Goal: Task Accomplishment & Management: Use online tool/utility

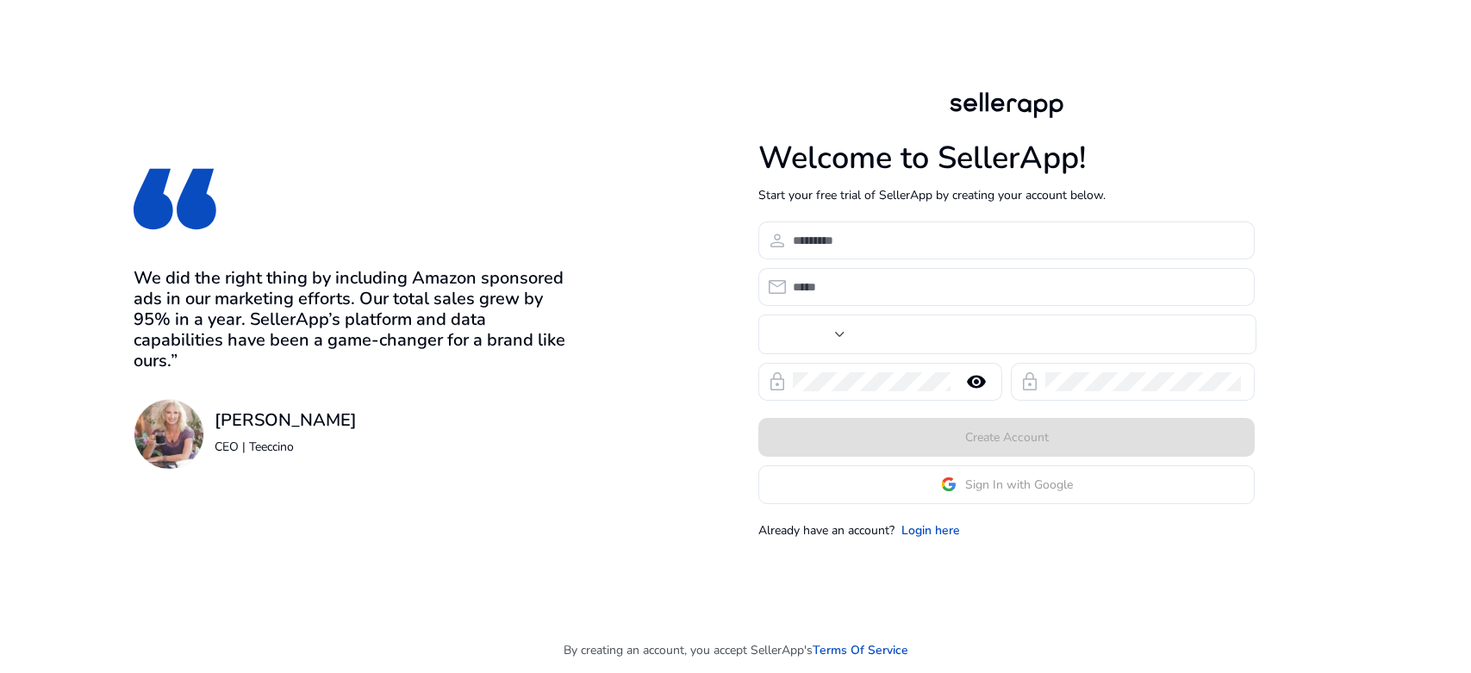
type input "****"
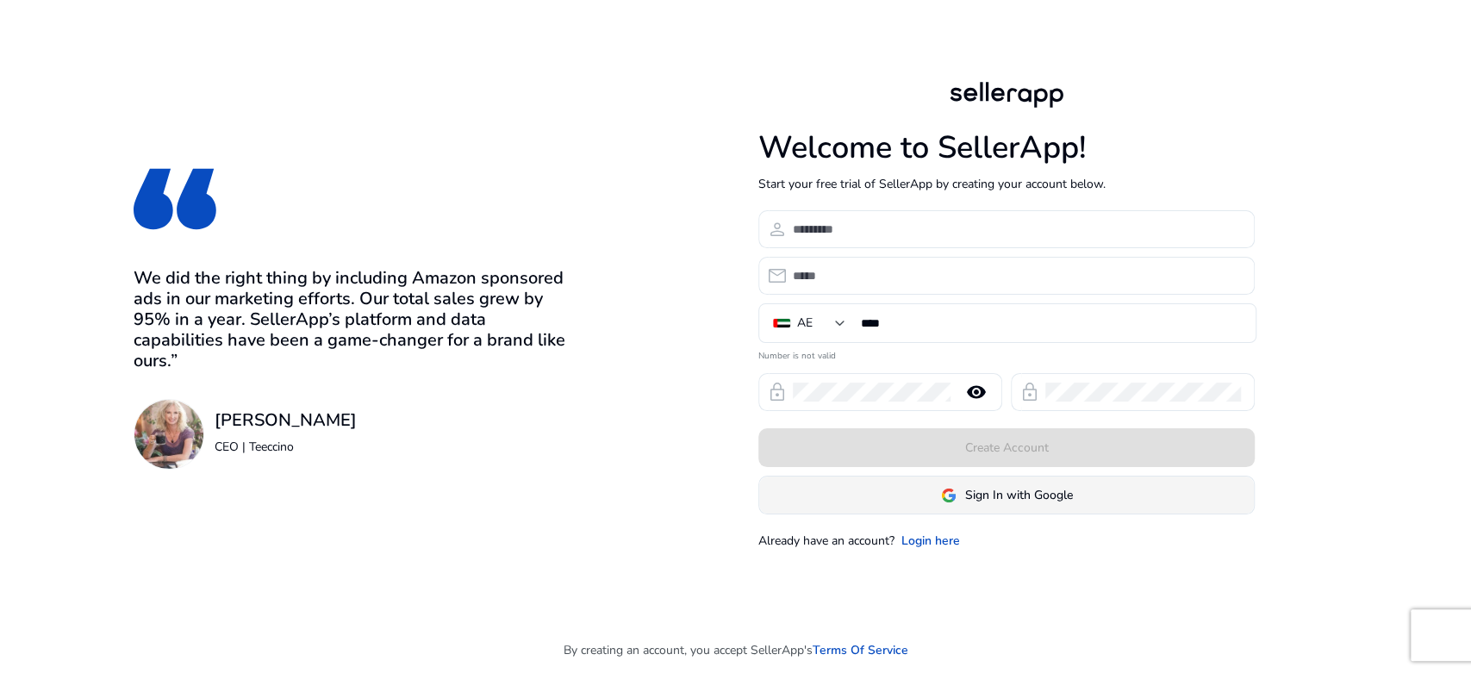
click at [996, 488] on span "Sign In with Google" at bounding box center [1019, 495] width 108 height 18
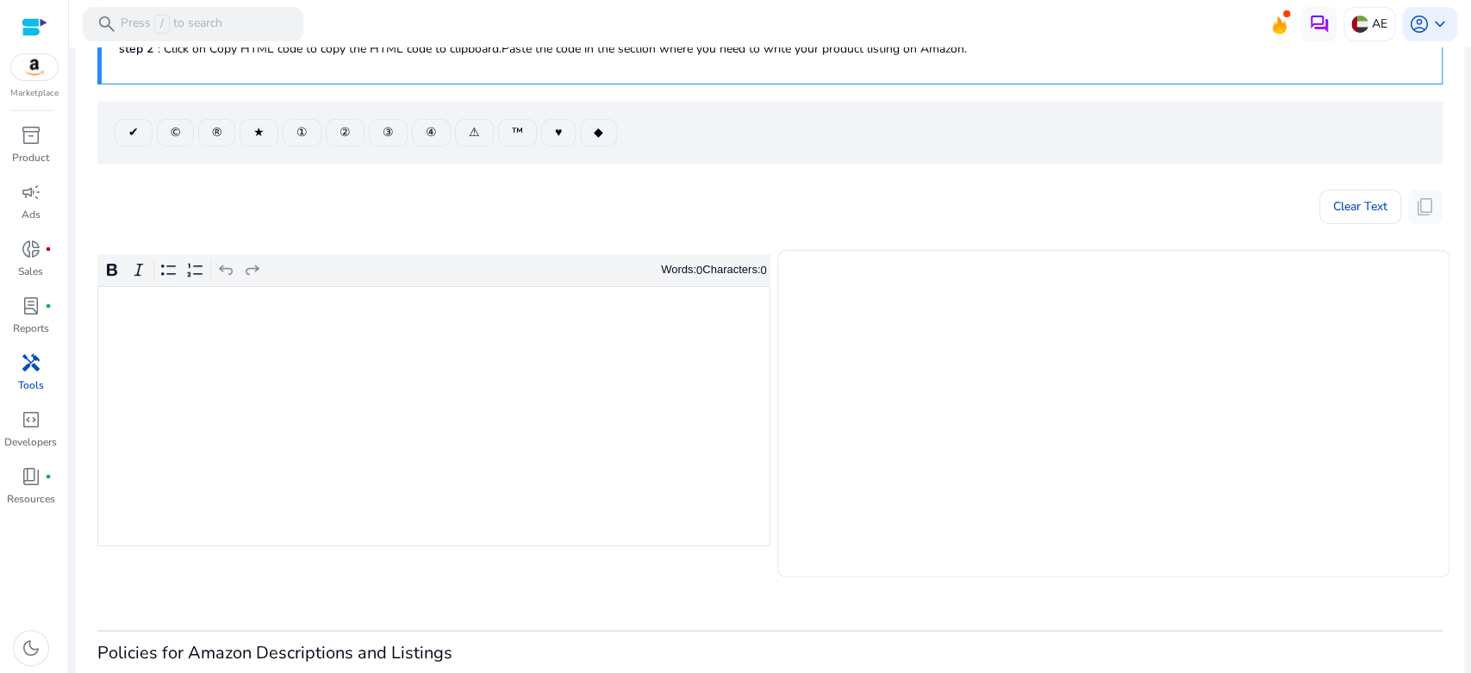
scroll to position [191, 0]
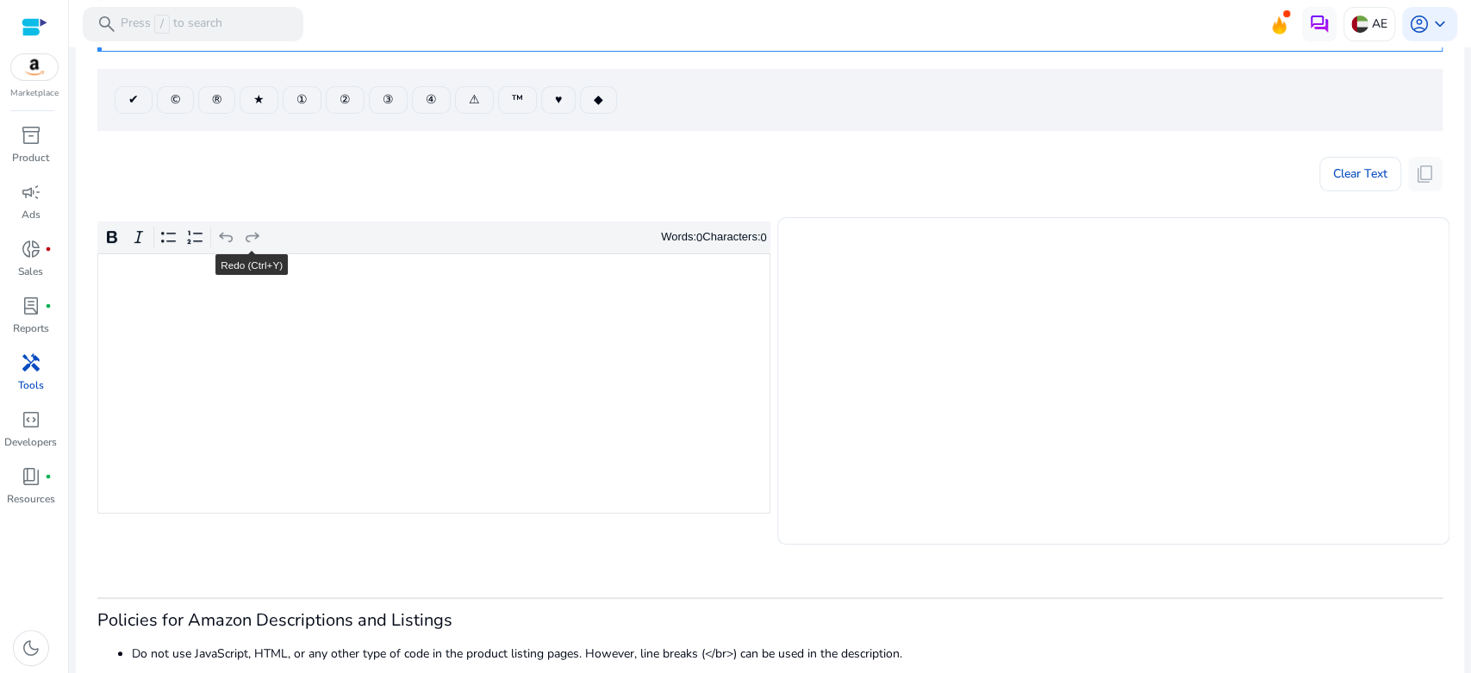
click at [409, 371] on div "Rich Text Editor. Editing area: main. Press Alt+0 for help." at bounding box center [433, 383] width 673 height 260
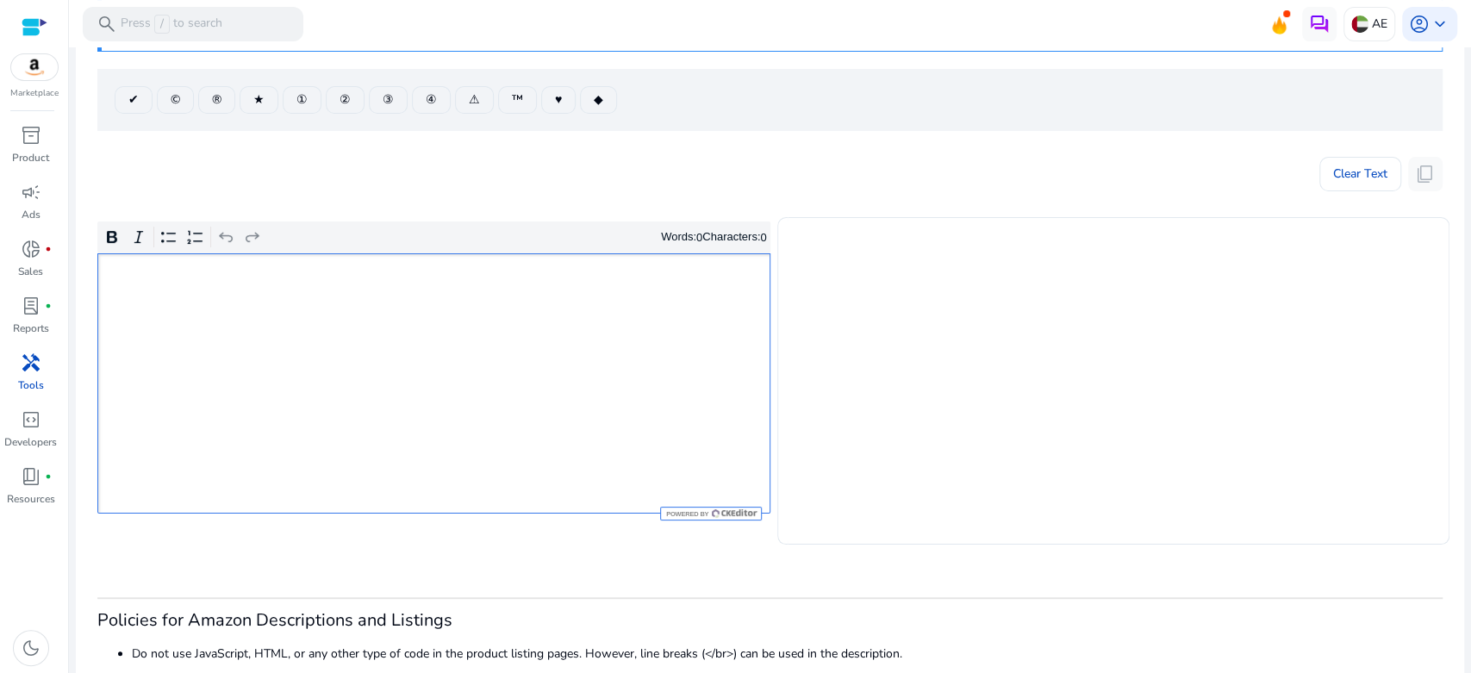
scroll to position [0, 0]
click at [557, 339] on div "Rich Text Editor. Editing area: main. Press Alt+0 for help." at bounding box center [433, 383] width 673 height 260
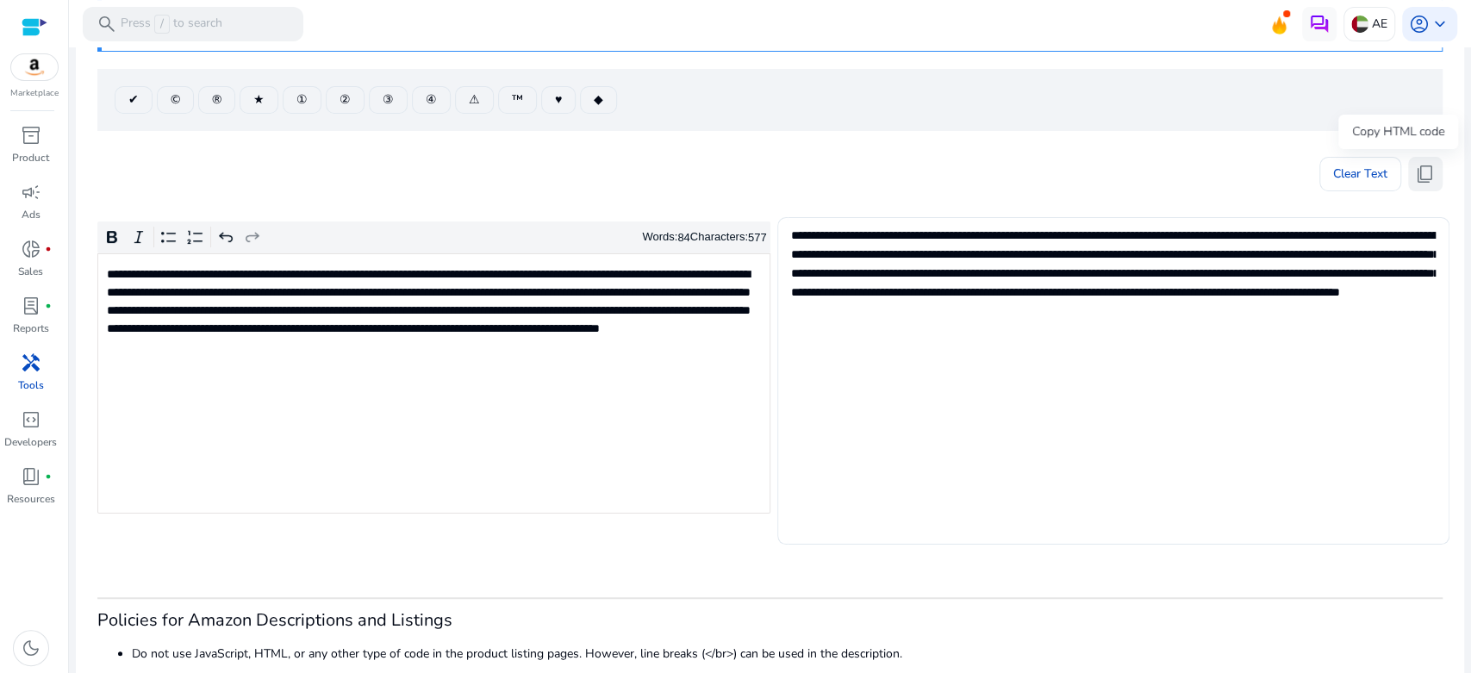
click at [1424, 171] on span "content_copy" at bounding box center [1425, 174] width 21 height 21
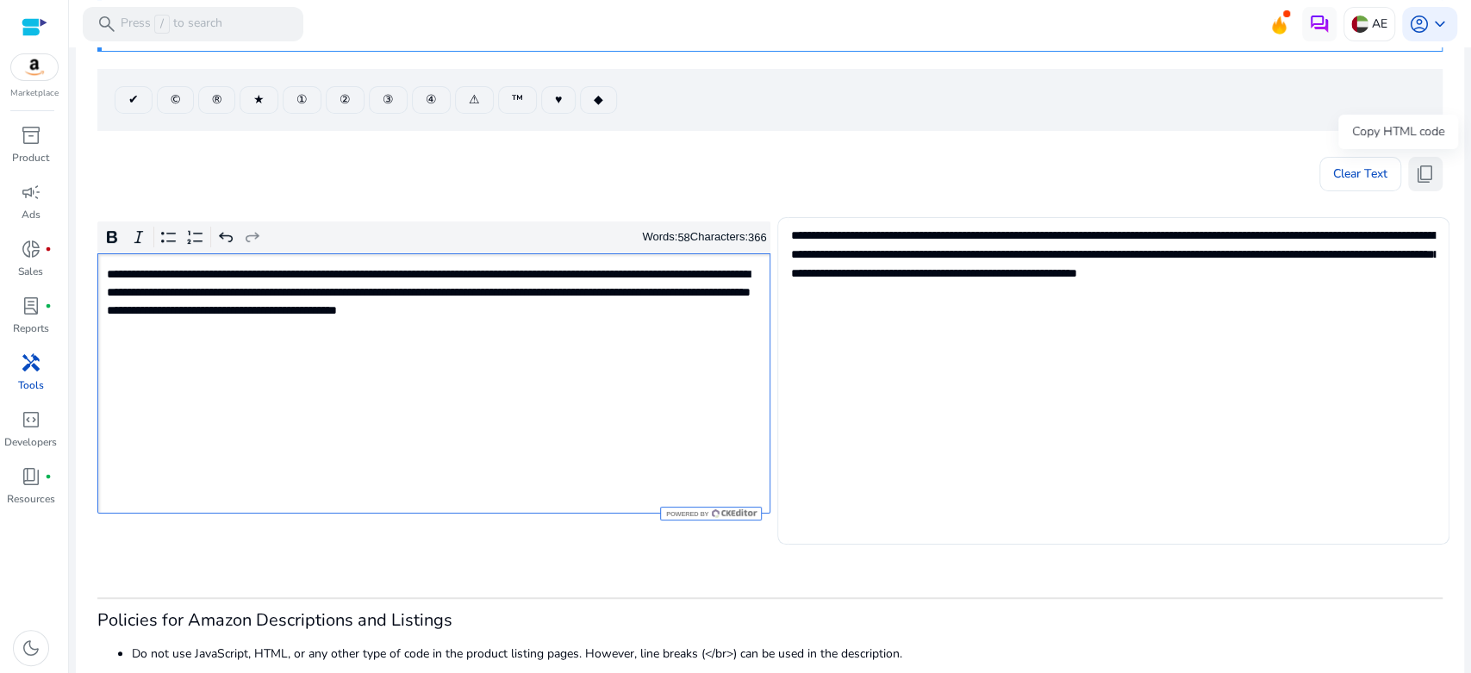
click at [1428, 181] on button "content_copy" at bounding box center [1425, 174] width 34 height 34
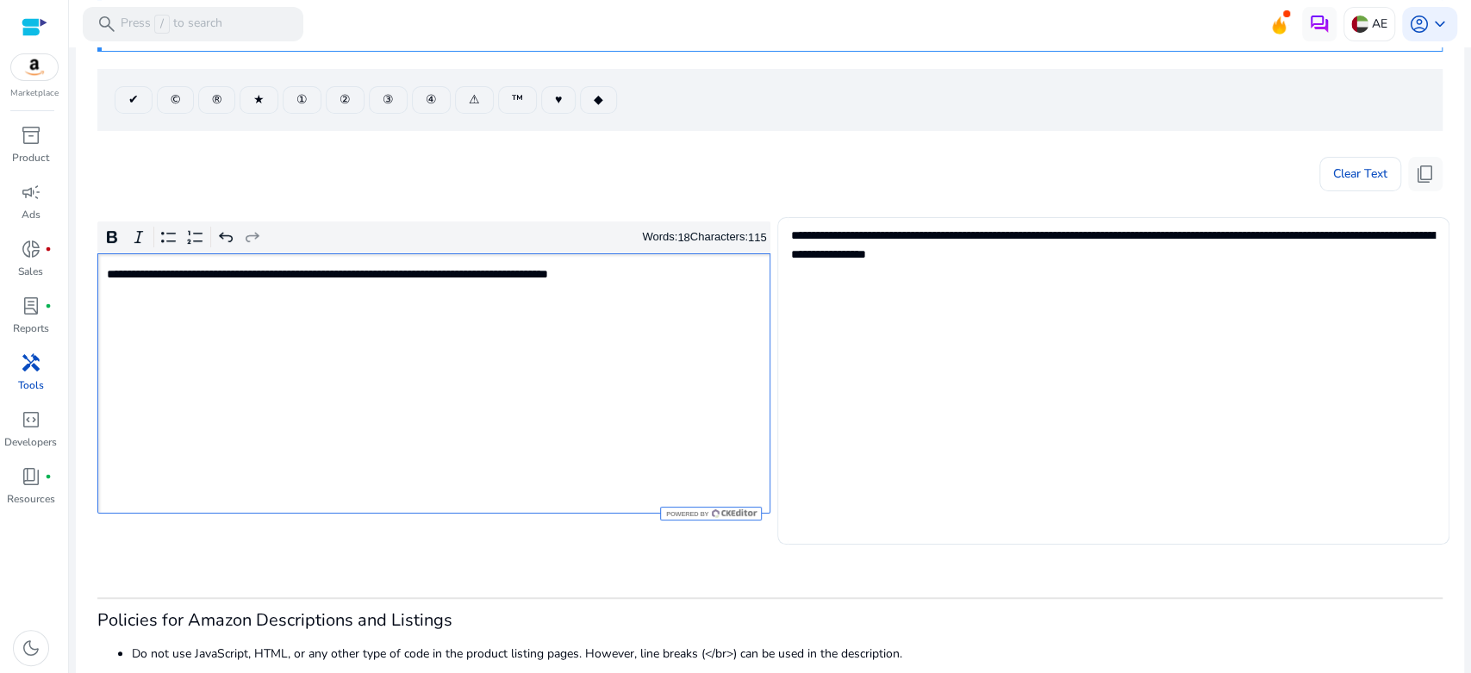
type textarea "**********"
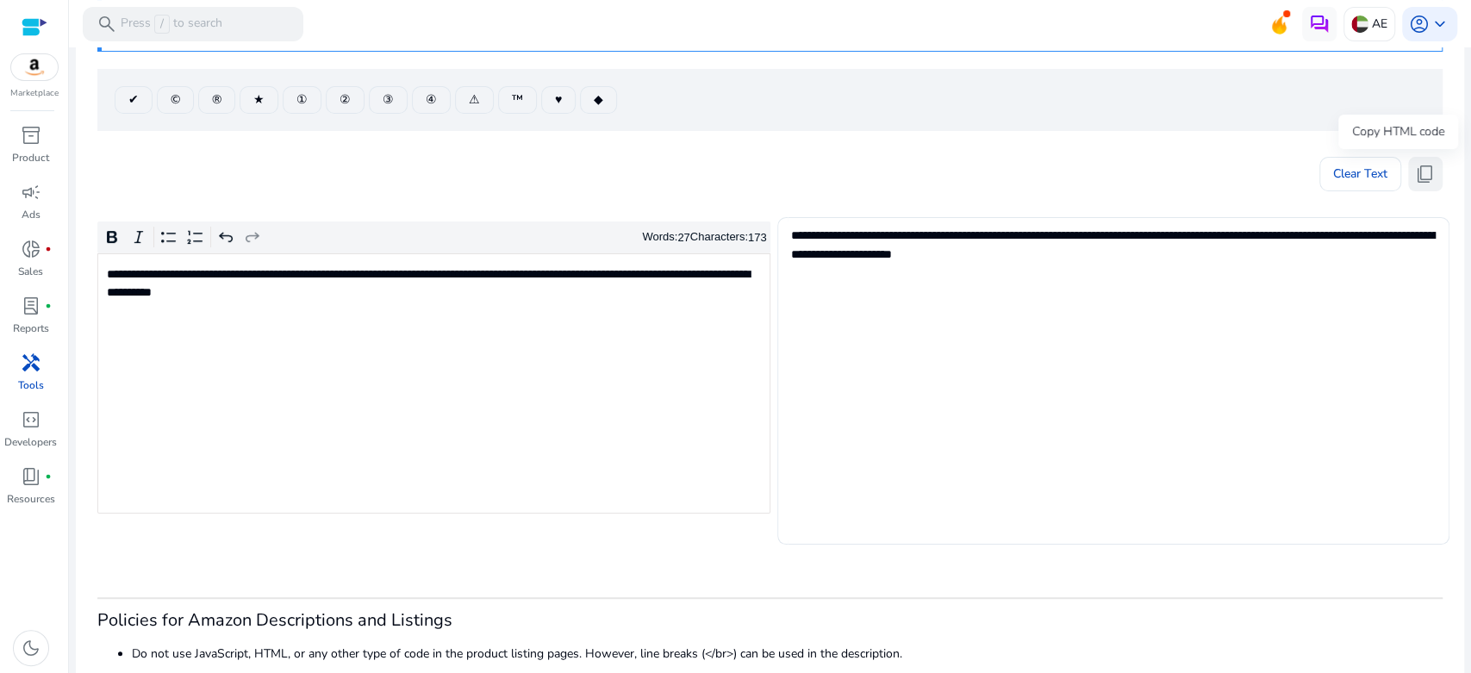
click at [1417, 172] on span "content_copy" at bounding box center [1425, 174] width 21 height 21
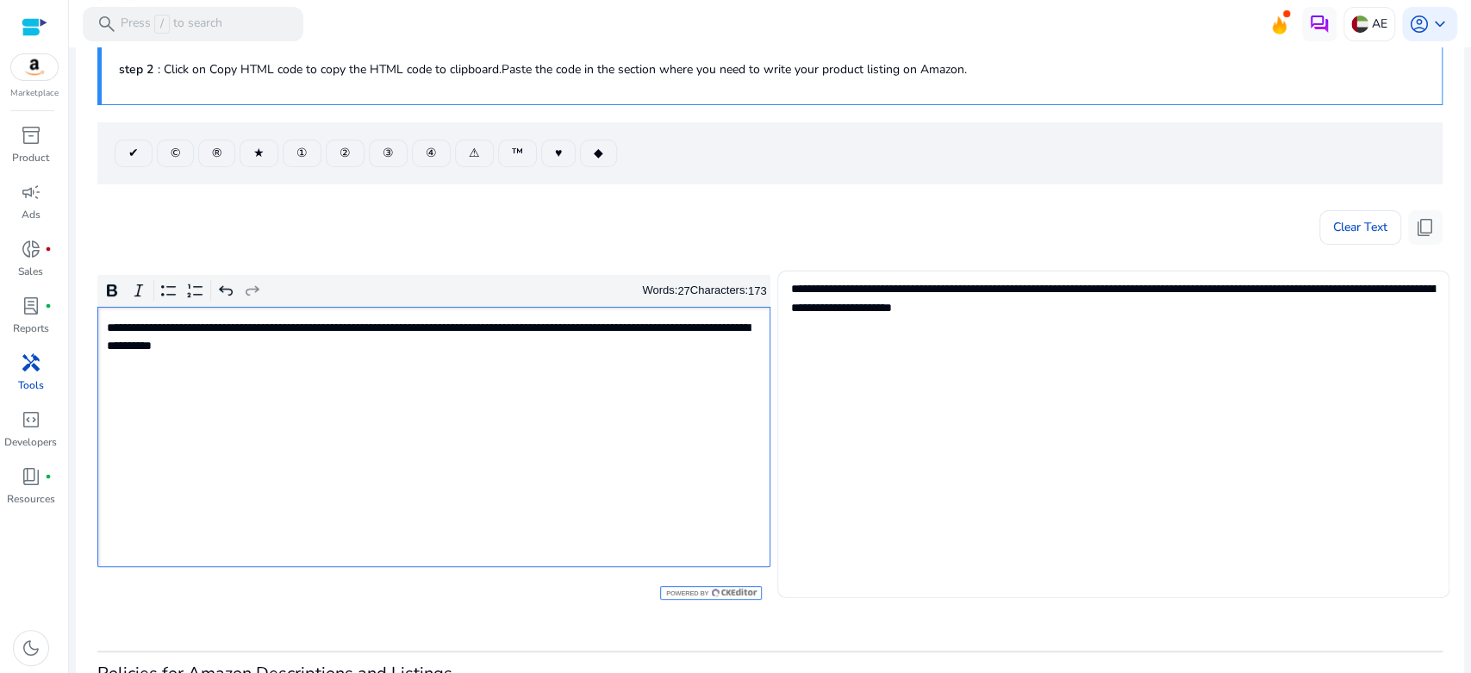
scroll to position [96, 0]
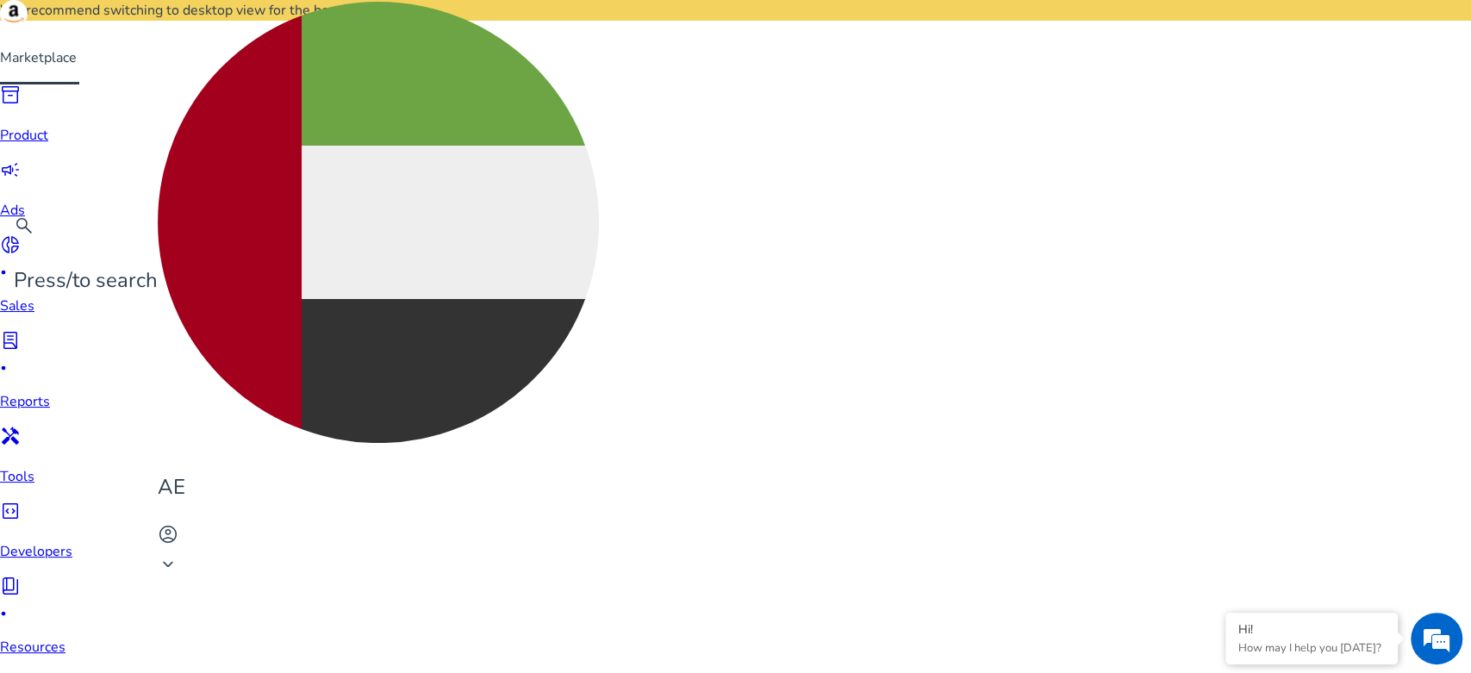
scroll to position [191, 0]
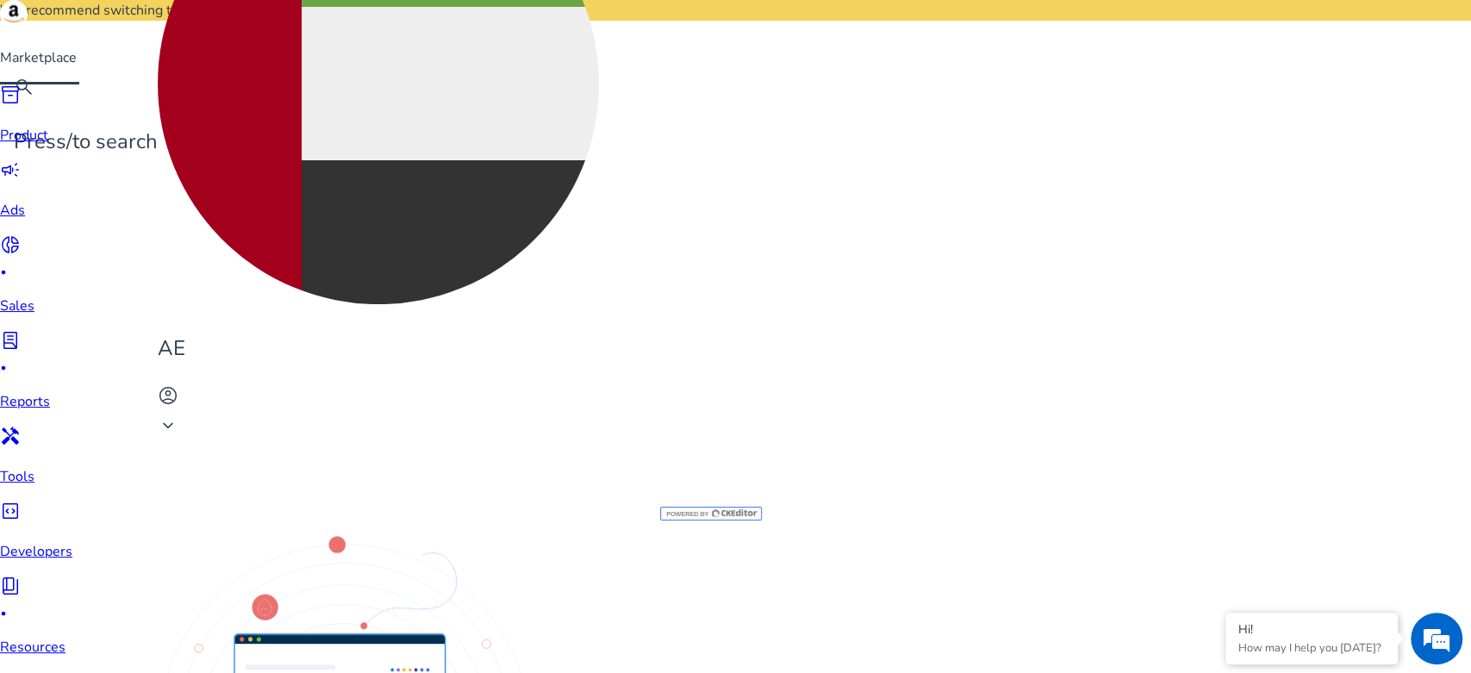
drag, startPoint x: 1421, startPoint y: 178, endPoint x: 1423, endPoint y: 191, distance: 14.0
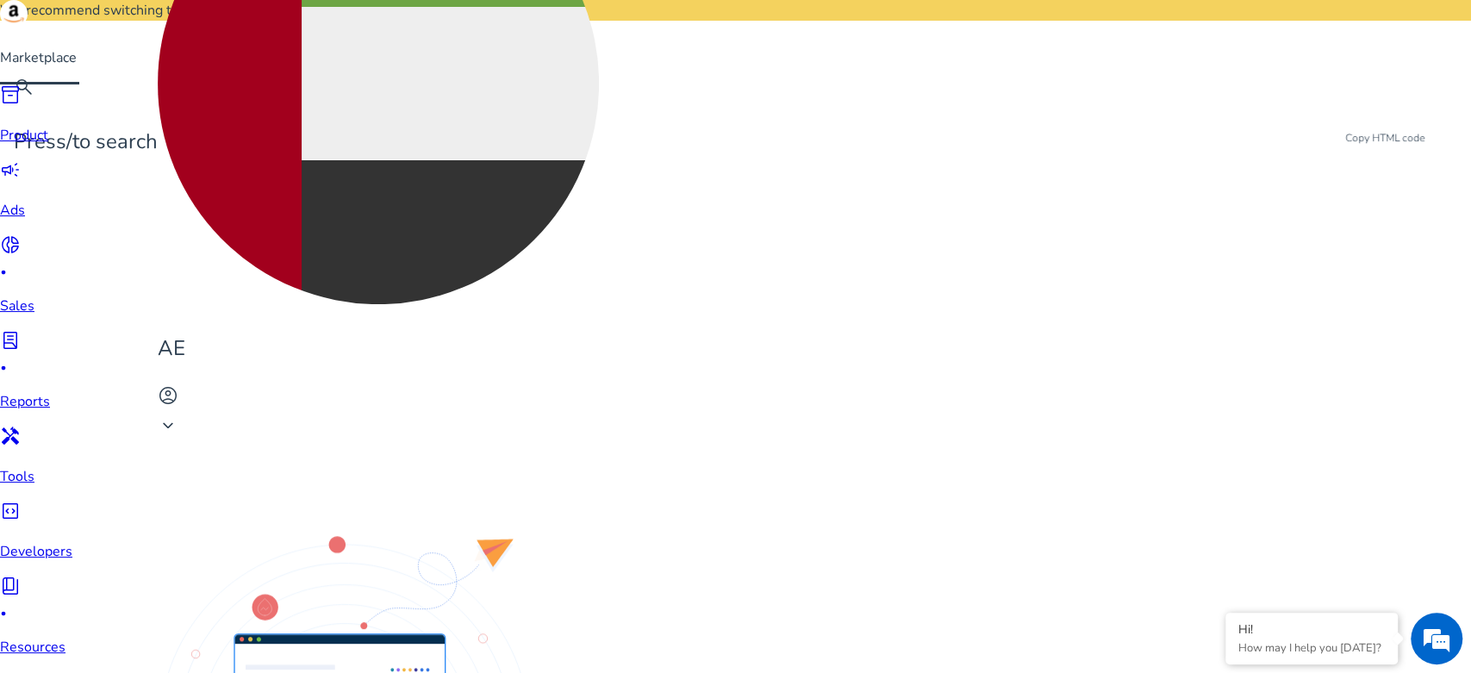
drag, startPoint x: 1410, startPoint y: 169, endPoint x: 1395, endPoint y: 185, distance: 22.0
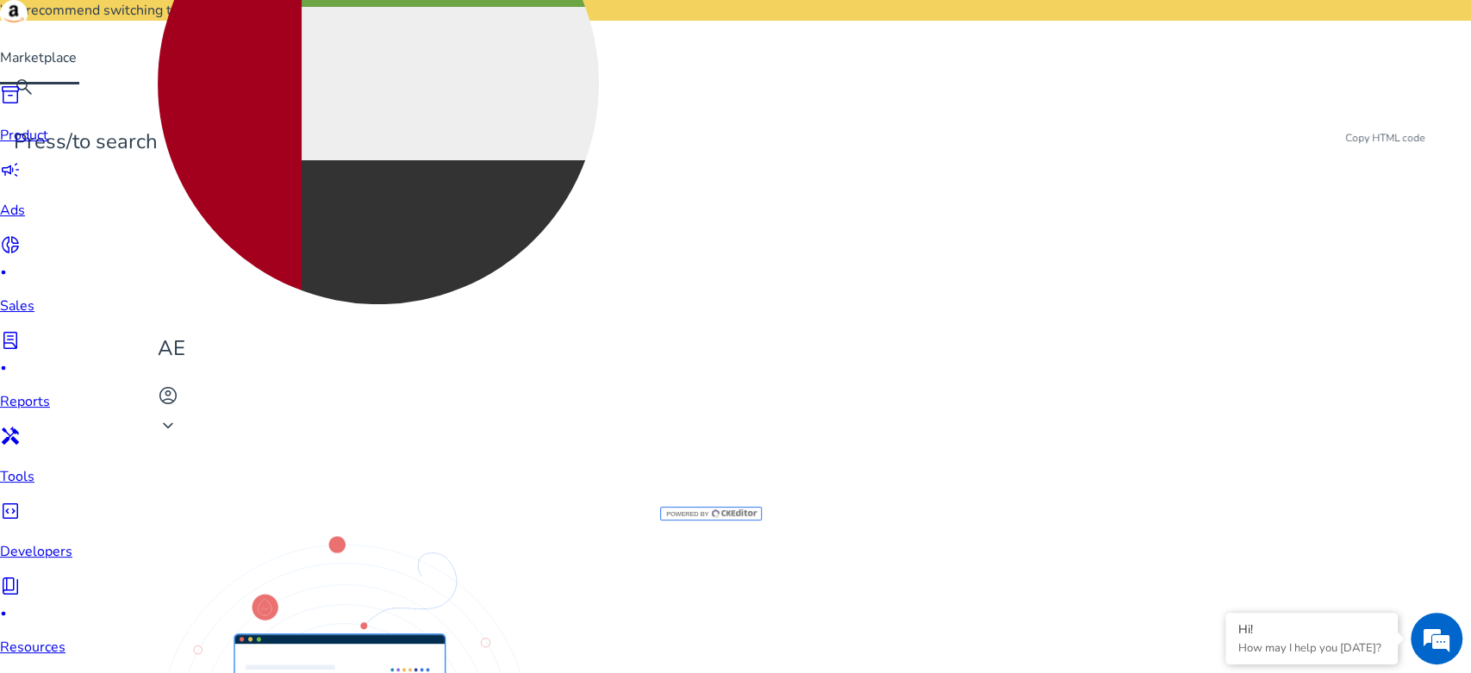
drag, startPoint x: 1423, startPoint y: 168, endPoint x: 1403, endPoint y: 191, distance: 31.1
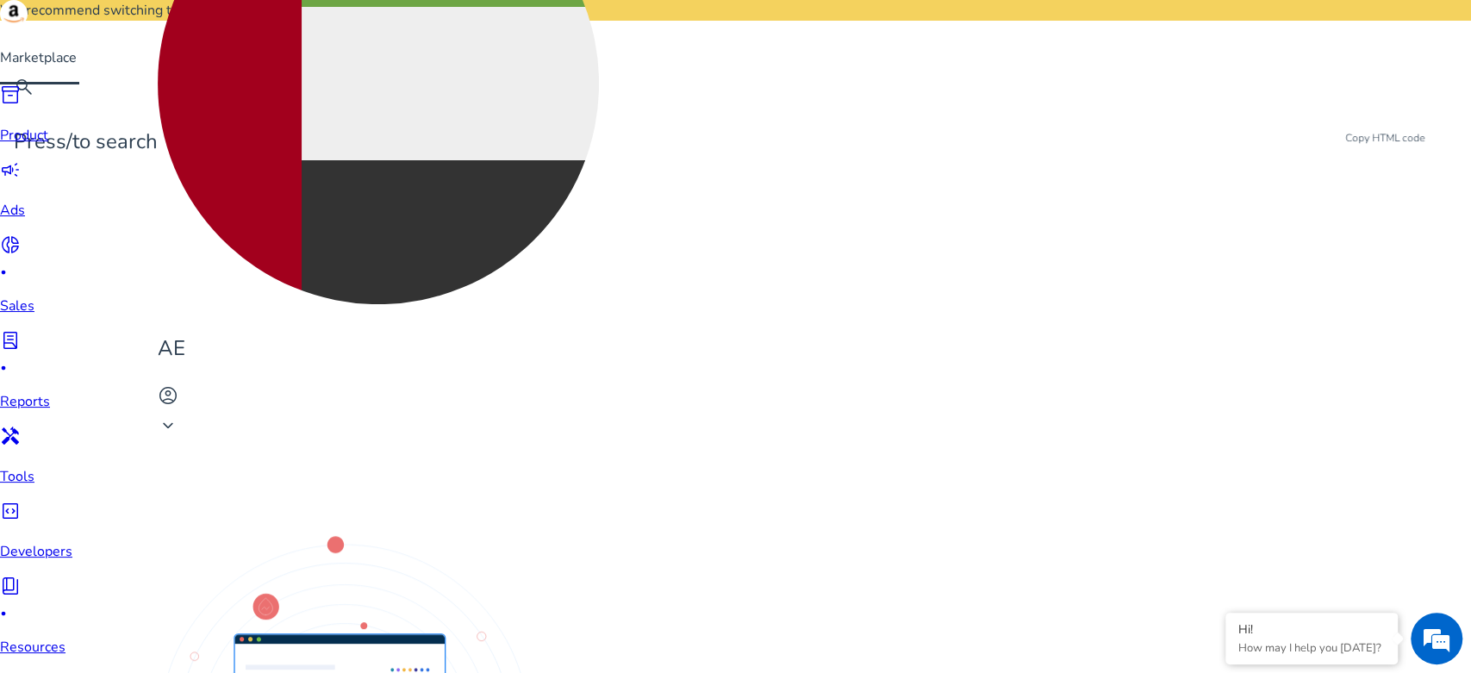
type textarea "**********"
